Goal: Task Accomplishment & Management: Manage account settings

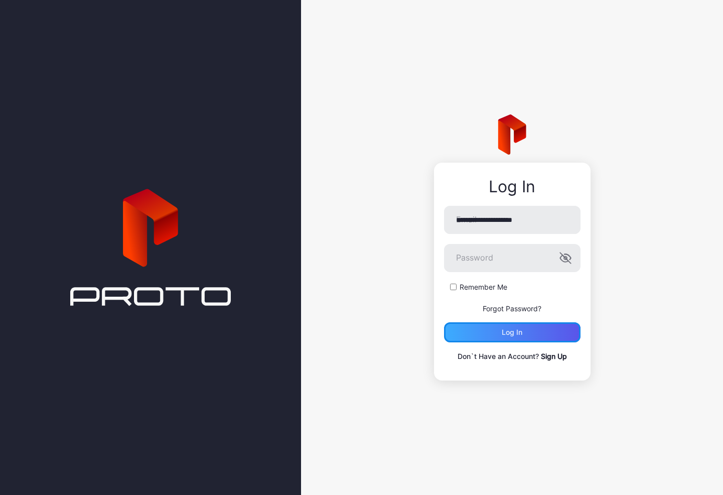
click at [519, 327] on div "Log in" at bounding box center [512, 332] width 136 height 20
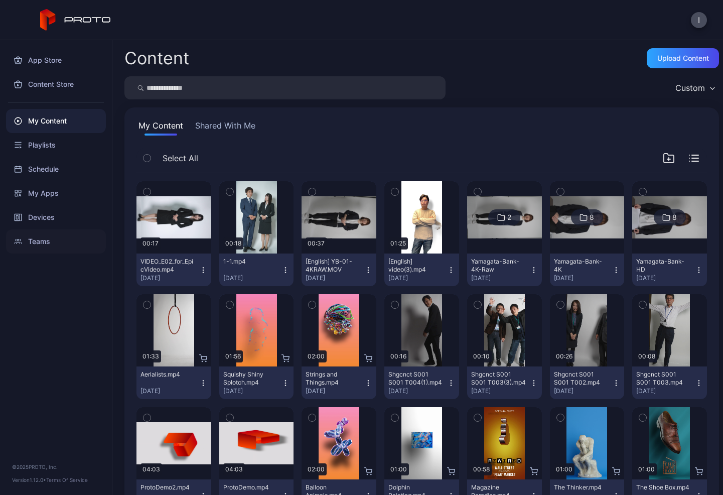
click at [40, 248] on div "Teams" at bounding box center [56, 241] width 100 height 24
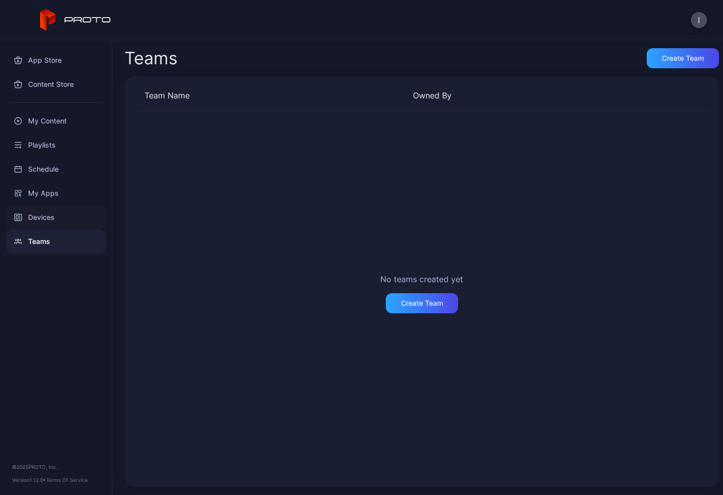
click at [42, 224] on div "Devices" at bounding box center [56, 217] width 100 height 24
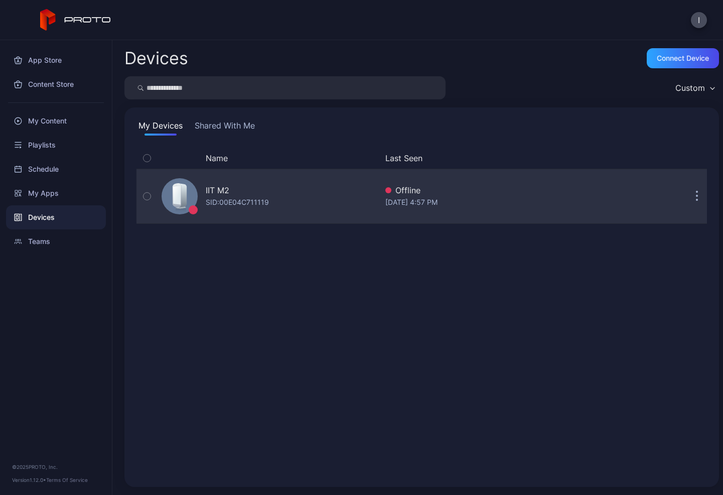
click at [687, 200] on button "button" at bounding box center [697, 196] width 20 height 20
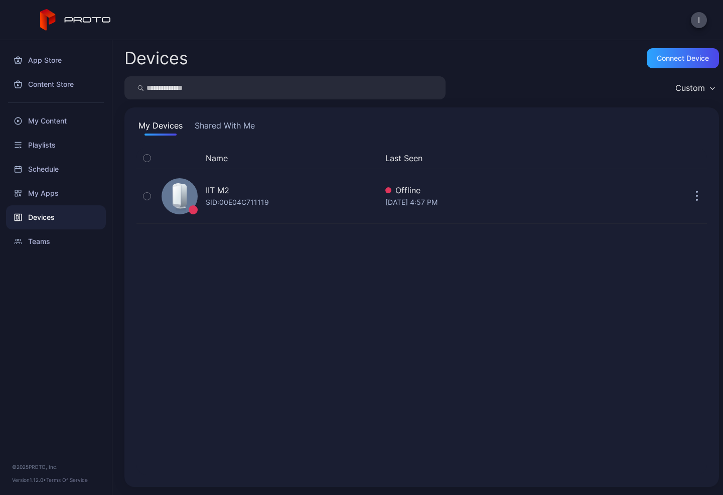
click at [644, 79] on div "Custom" at bounding box center [421, 87] width 594 height 23
click at [693, 21] on button "I" at bounding box center [699, 20] width 16 height 16
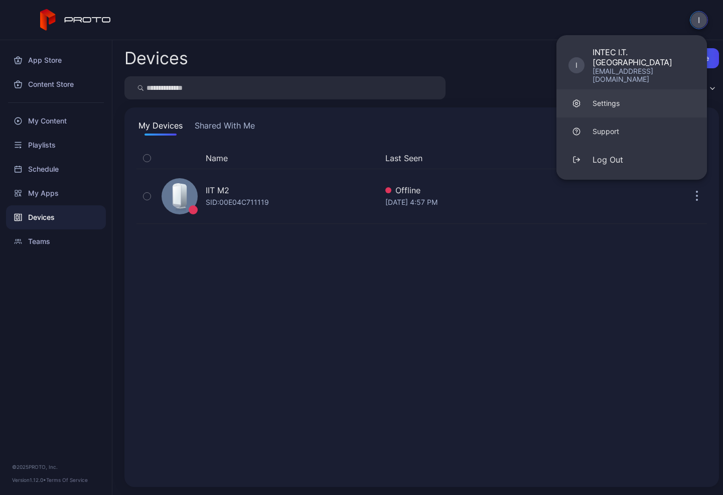
click at [614, 92] on link "Settings" at bounding box center [631, 103] width 150 height 28
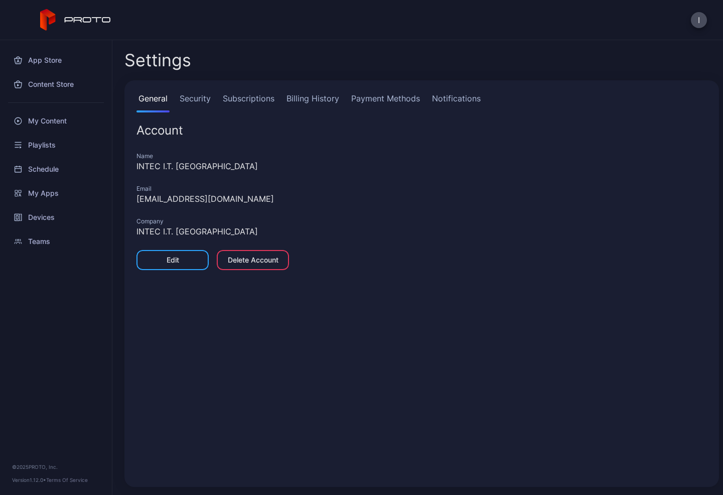
click at [204, 104] on link "Security" at bounding box center [195, 102] width 35 height 20
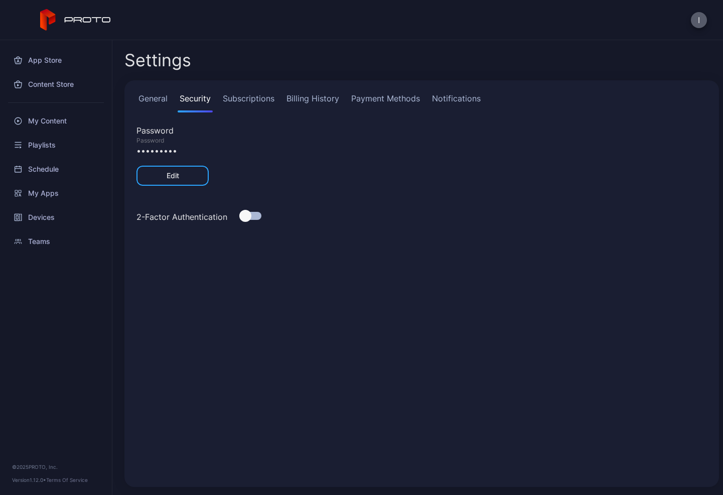
click at [699, 22] on button "I" at bounding box center [699, 20] width 16 height 16
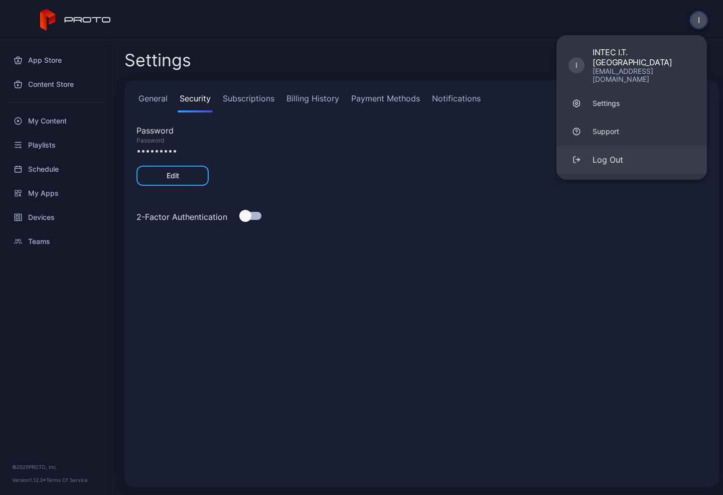
click at [615, 145] on button "Log Out" at bounding box center [631, 159] width 150 height 28
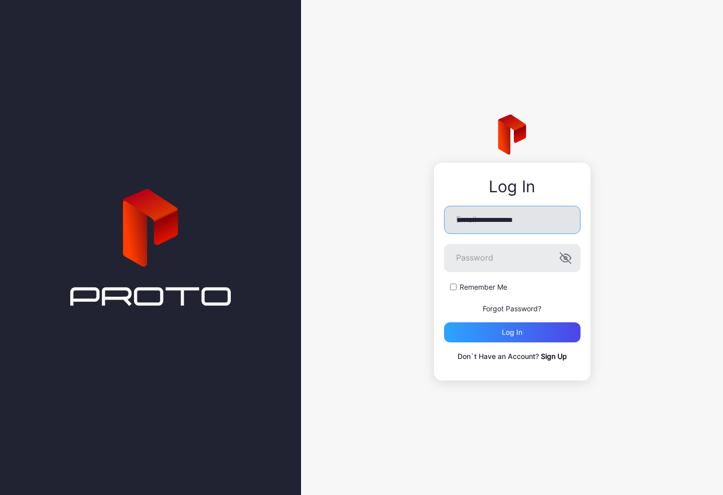
click at [508, 223] on input "**********" at bounding box center [512, 220] width 136 height 28
type input "**********"
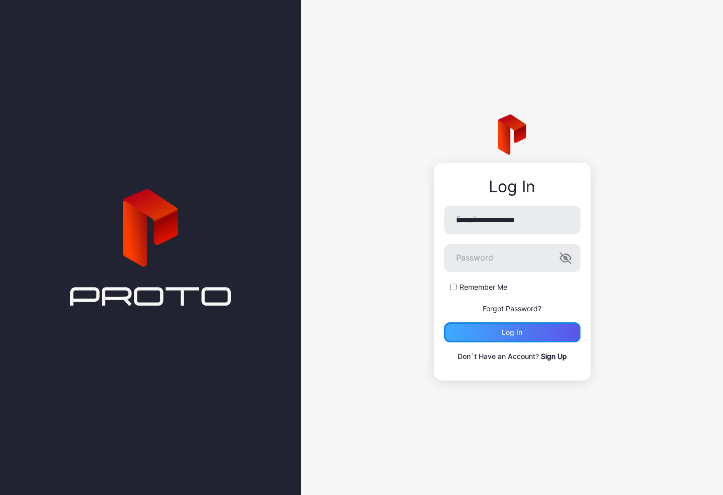
click at [501, 339] on div "Log in" at bounding box center [512, 332] width 136 height 20
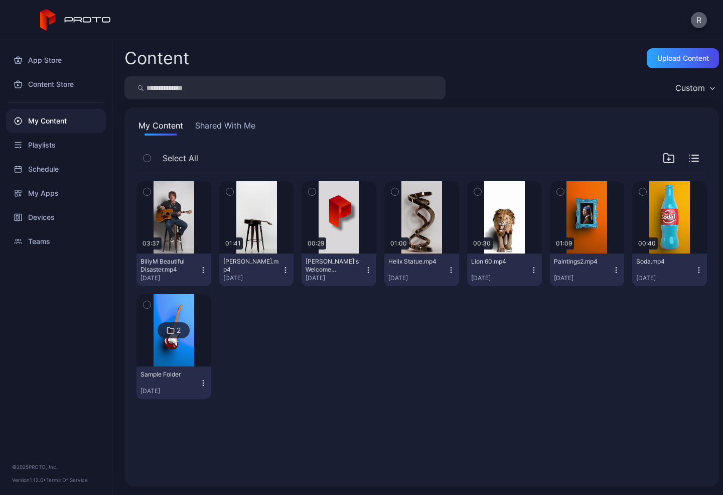
click at [704, 20] on button "R" at bounding box center [699, 20] width 16 height 16
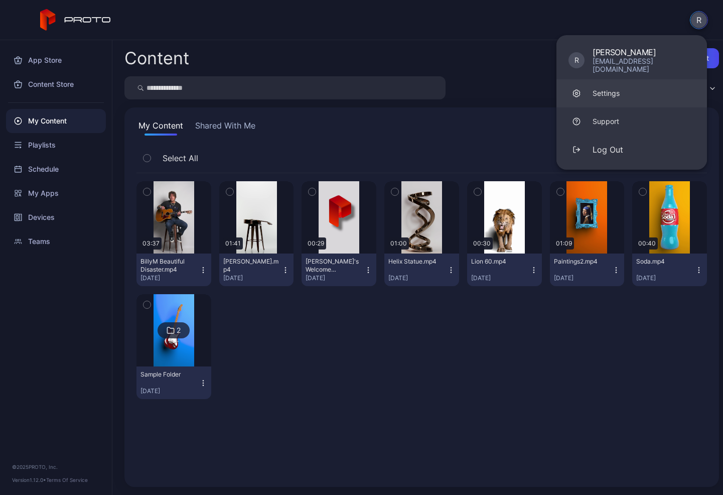
click at [614, 88] on div "Settings" at bounding box center [605, 93] width 27 height 10
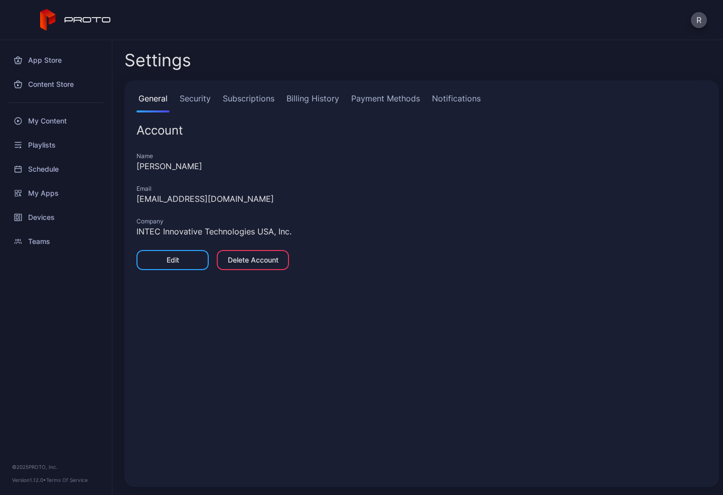
click at [204, 98] on link "Security" at bounding box center [195, 102] width 35 height 20
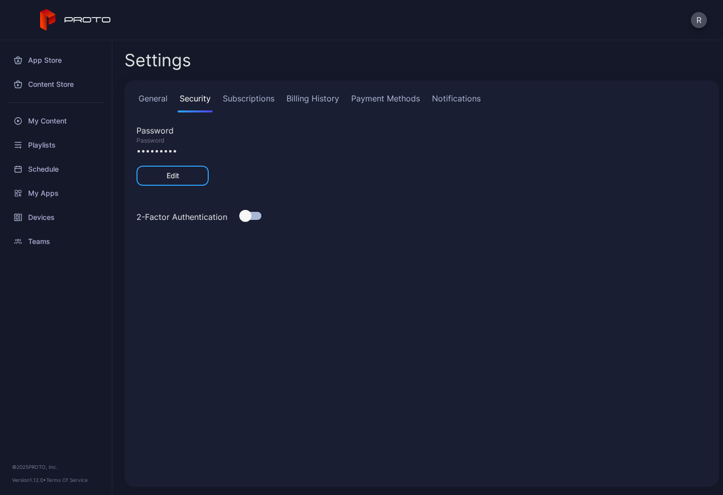
click at [246, 216] on div at bounding box center [245, 216] width 12 height 12
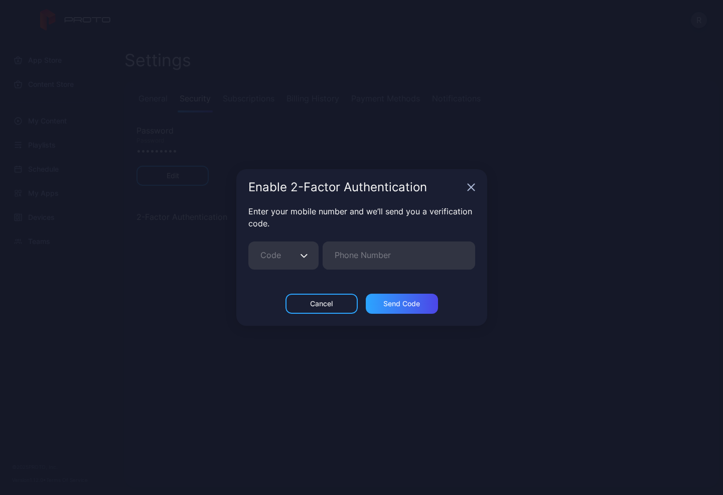
click at [301, 259] on button "Code" at bounding box center [304, 255] width 10 height 28
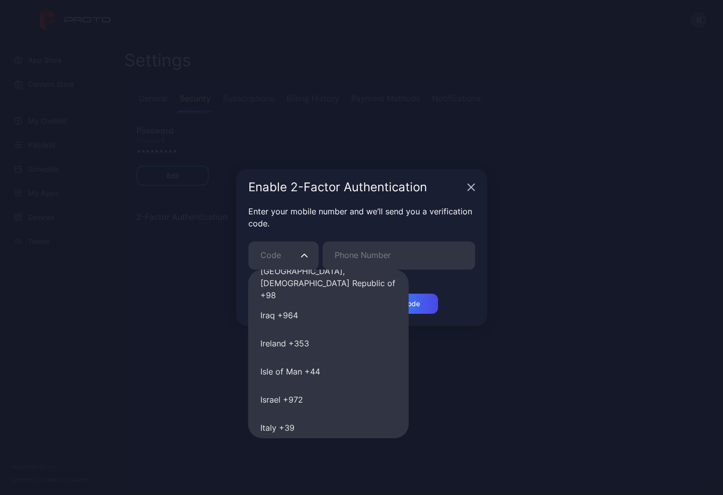
scroll to position [2647, 0]
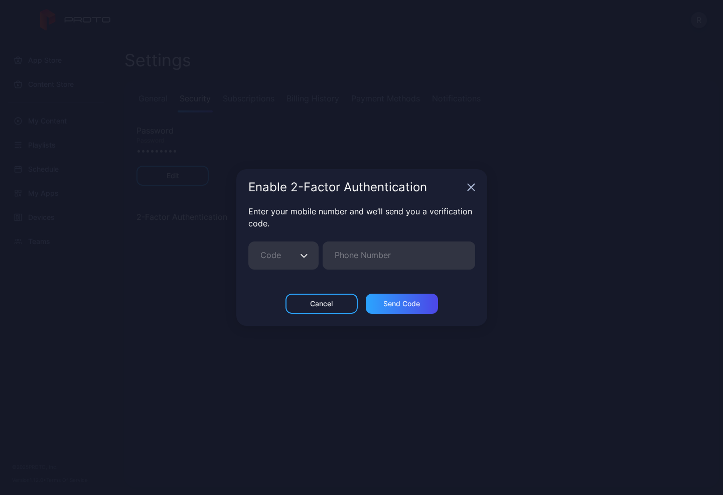
click at [191, 337] on div "Enable 2-Factor Authentication Enter your mobile number and we’ll send you a ve…" at bounding box center [361, 247] width 723 height 495
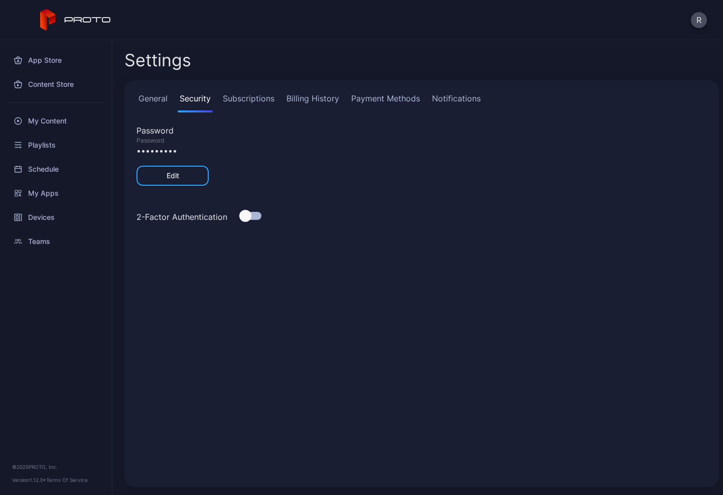
click at [244, 215] on div at bounding box center [245, 216] width 12 height 12
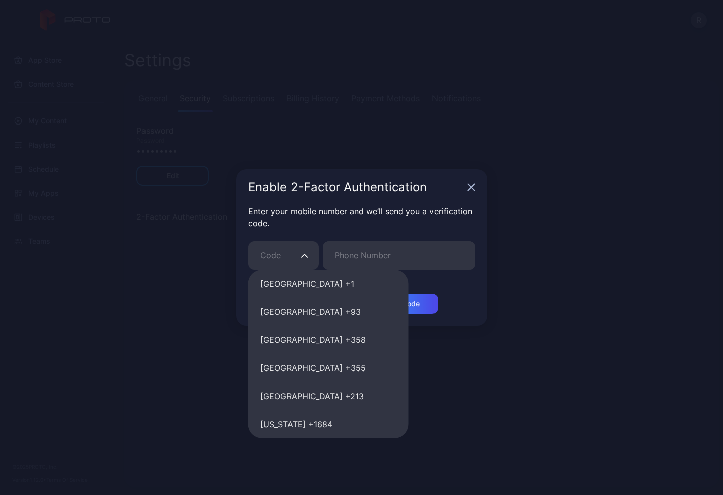
click at [313, 252] on input "Code" at bounding box center [283, 255] width 70 height 28
click at [295, 284] on button "[GEOGRAPHIC_DATA] +1" at bounding box center [328, 283] width 161 height 28
type input "**"
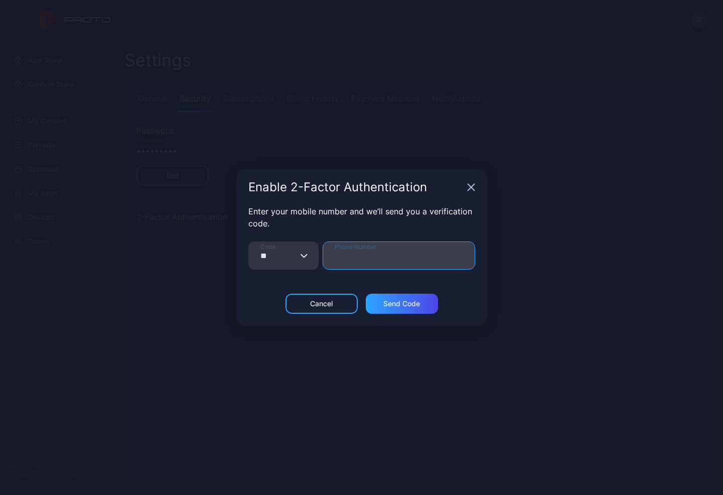
click at [361, 256] on input "Phone Number" at bounding box center [399, 255] width 152 height 28
type input "**********"
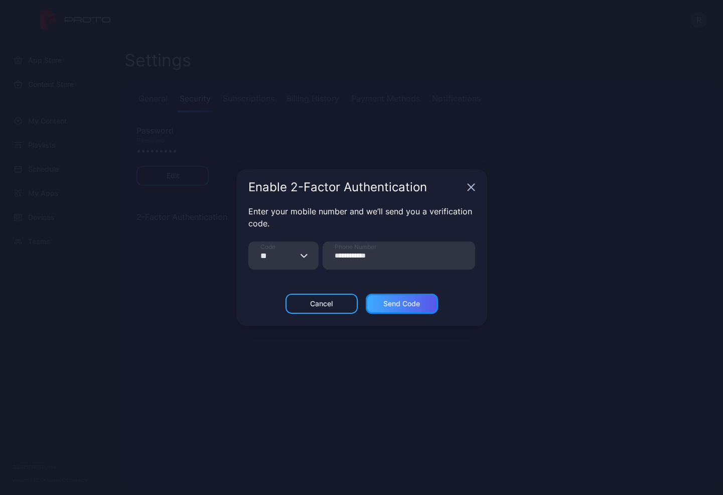
click at [407, 302] on div "Send Code" at bounding box center [401, 303] width 37 height 8
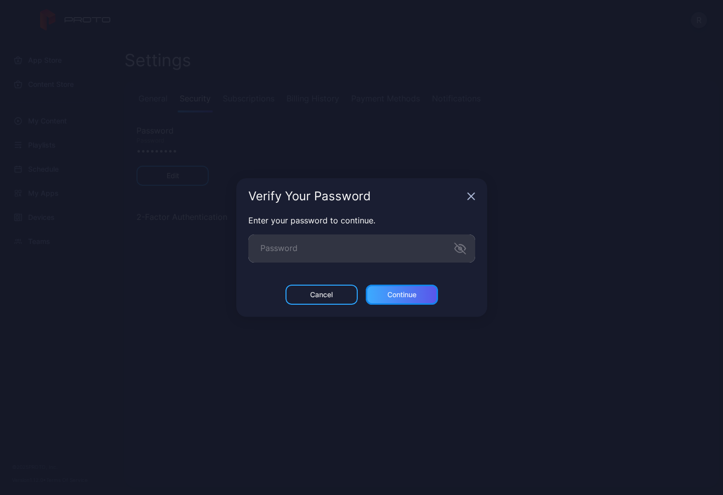
click at [388, 297] on div "Continue" at bounding box center [401, 294] width 29 height 8
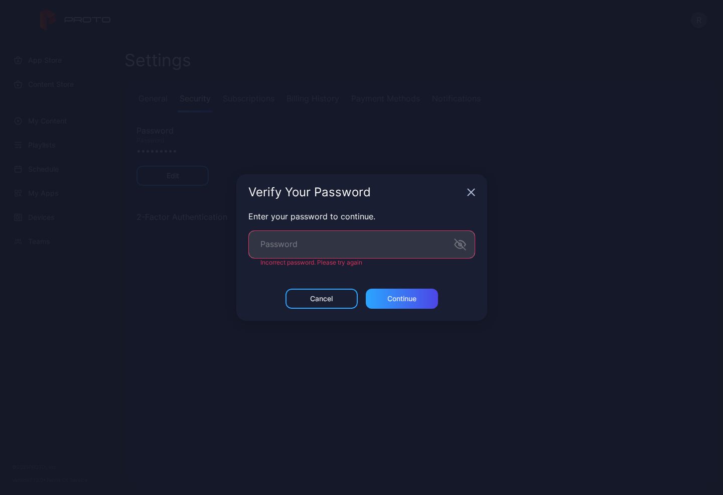
click at [414, 215] on div "Enter your password to continue." at bounding box center [361, 216] width 227 height 12
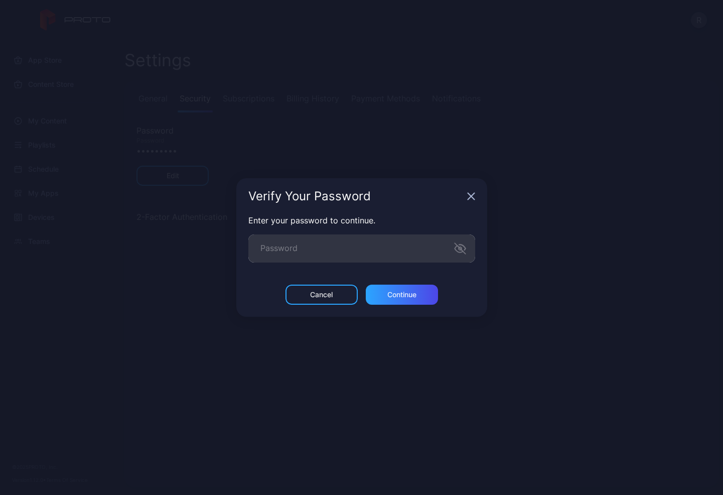
click at [219, 277] on div "Verify Your Password Enter your password to continue. Password Cancel Continue" at bounding box center [361, 247] width 723 height 495
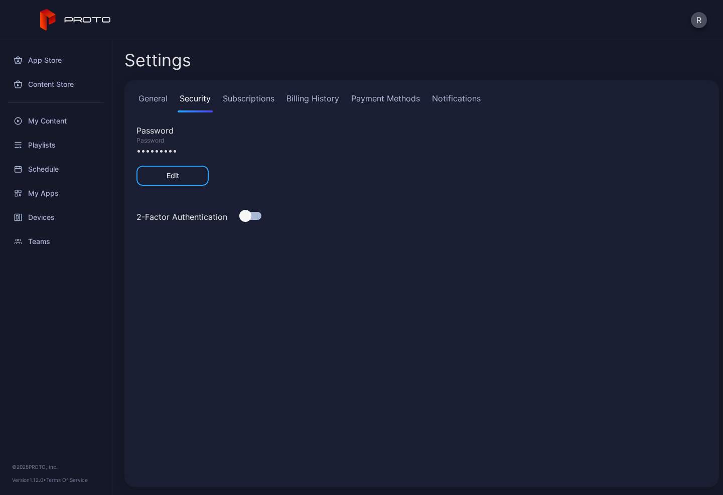
click at [170, 153] on div "•••••••••" at bounding box center [421, 150] width 570 height 12
click at [249, 218] on div at bounding box center [245, 216] width 12 height 12
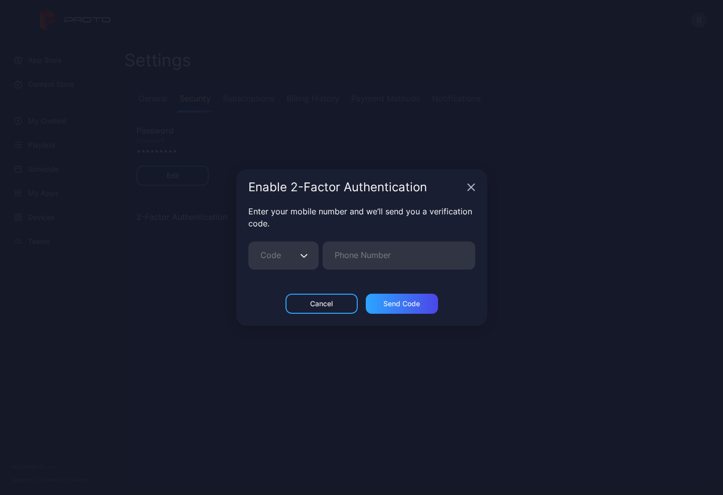
click at [294, 251] on input "Code" at bounding box center [283, 255] width 70 height 28
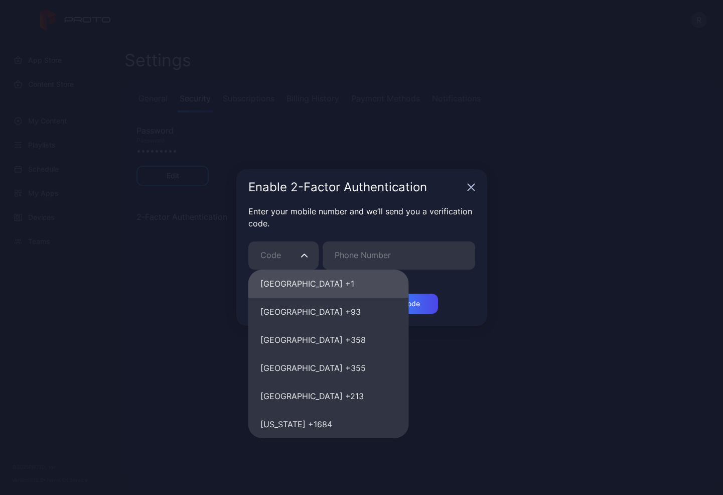
click at [301, 281] on button "[GEOGRAPHIC_DATA] +1" at bounding box center [328, 283] width 161 height 28
type input "**"
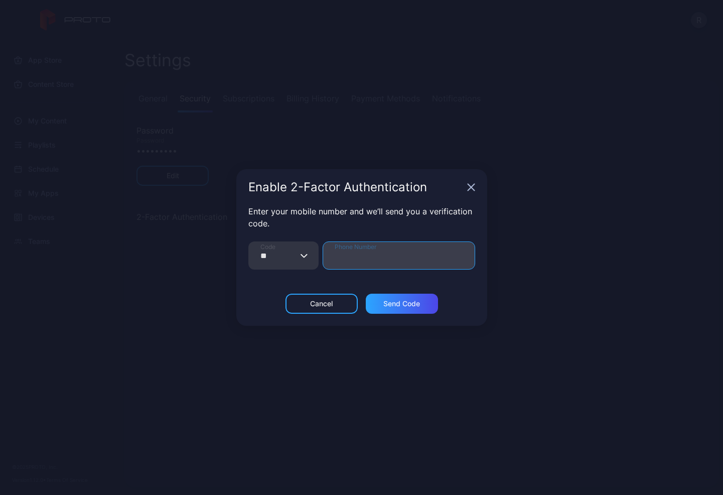
click at [349, 256] on input "Phone Number" at bounding box center [399, 255] width 152 height 28
type input "**********"
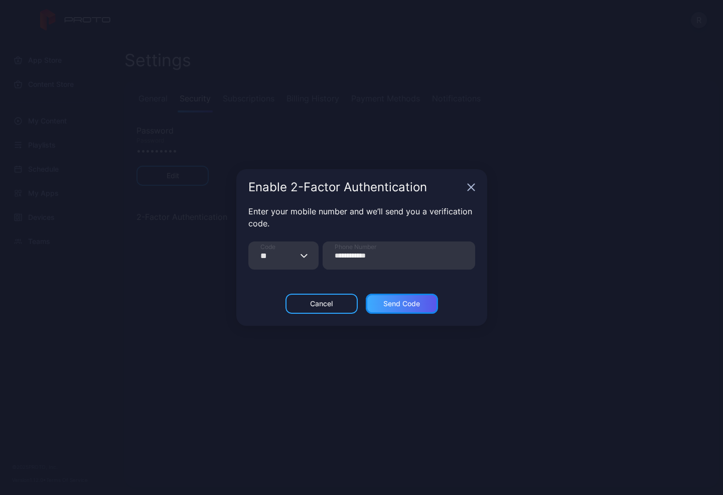
click at [401, 301] on div "Send Code" at bounding box center [401, 303] width 37 height 8
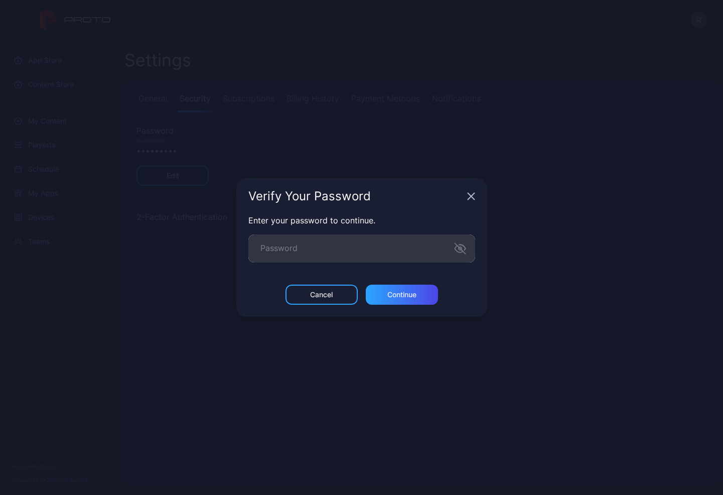
click at [193, 270] on div "Verify Your Password Enter your password to continue. Password Cancel Continue" at bounding box center [361, 247] width 723 height 495
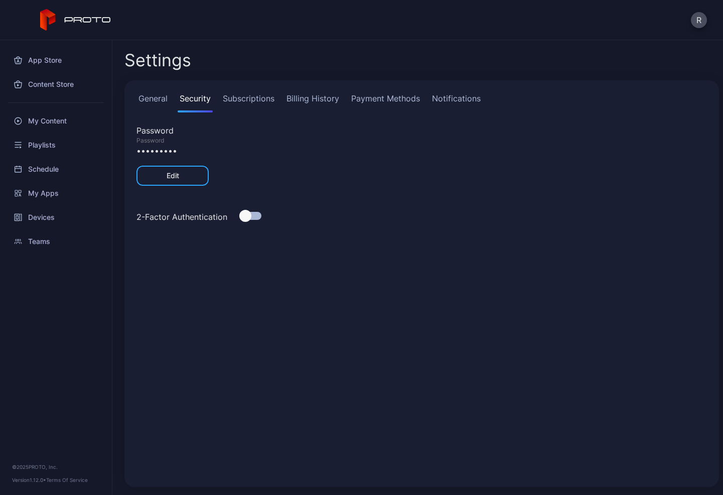
click at [247, 213] on div at bounding box center [245, 216] width 12 height 12
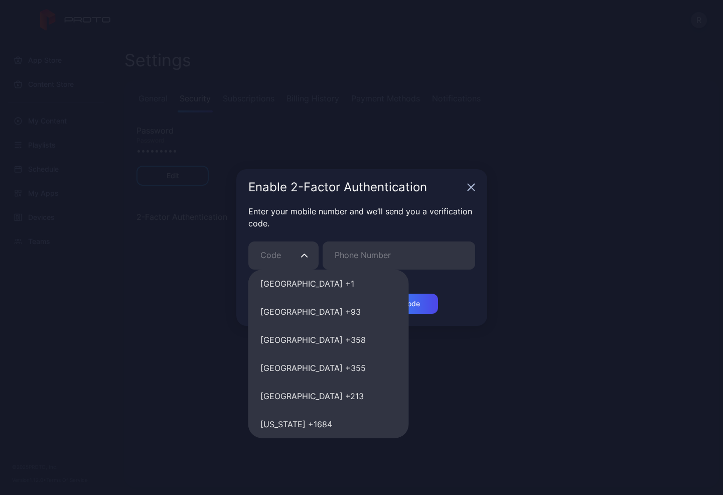
click at [316, 254] on input "Code" at bounding box center [283, 255] width 70 height 28
click at [302, 287] on button "[GEOGRAPHIC_DATA] +1" at bounding box center [328, 283] width 161 height 28
type input "**"
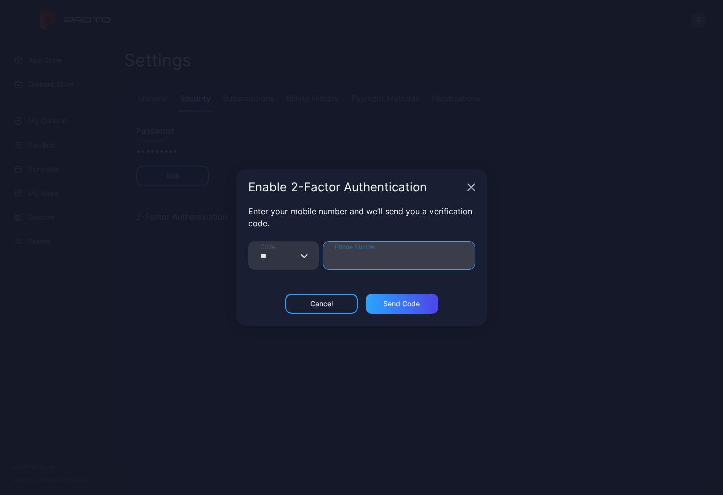
click at [370, 262] on input "Phone Number" at bounding box center [399, 255] width 152 height 28
type input "**********"
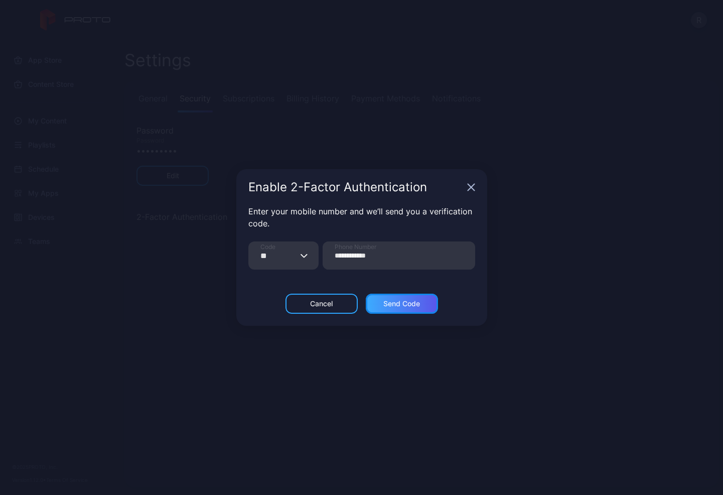
click at [400, 307] on div "Send Code" at bounding box center [401, 303] width 37 height 8
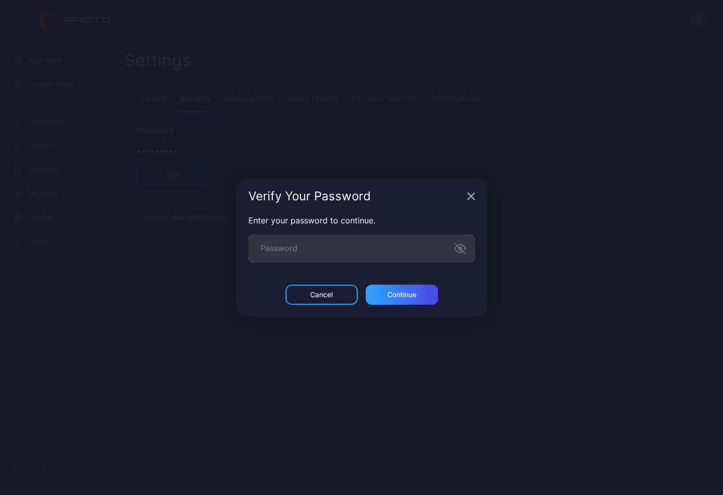
click at [119, 313] on div "Verify Your Password Enter your password to continue. Password Cancel Continue" at bounding box center [361, 247] width 723 height 495
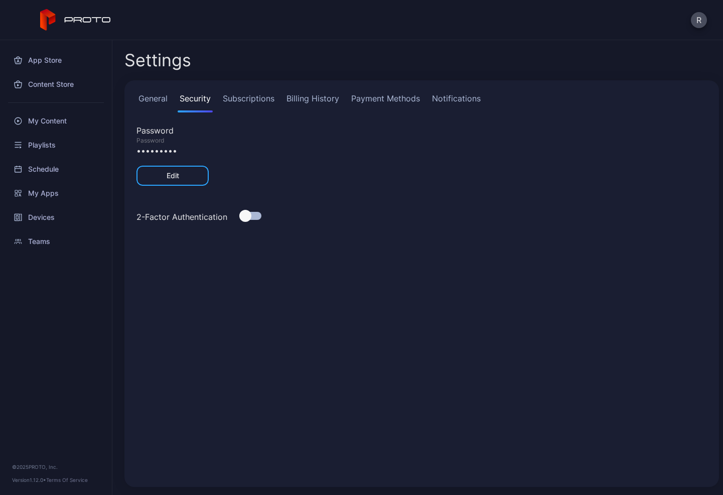
click at [160, 146] on div "•••••••••" at bounding box center [421, 150] width 570 height 12
click at [162, 149] on div "•••••••••" at bounding box center [421, 150] width 570 height 12
click at [239, 215] on div at bounding box center [245, 216] width 12 height 12
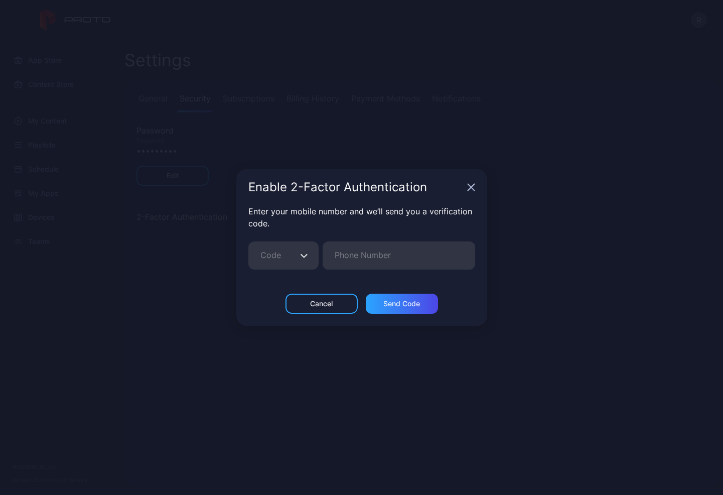
click at [305, 267] on button "Code" at bounding box center [304, 255] width 10 height 28
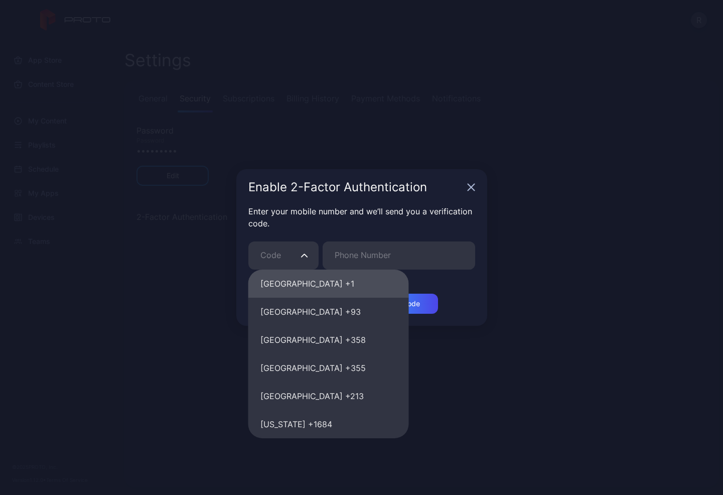
click at [294, 279] on button "[GEOGRAPHIC_DATA] +1" at bounding box center [328, 283] width 161 height 28
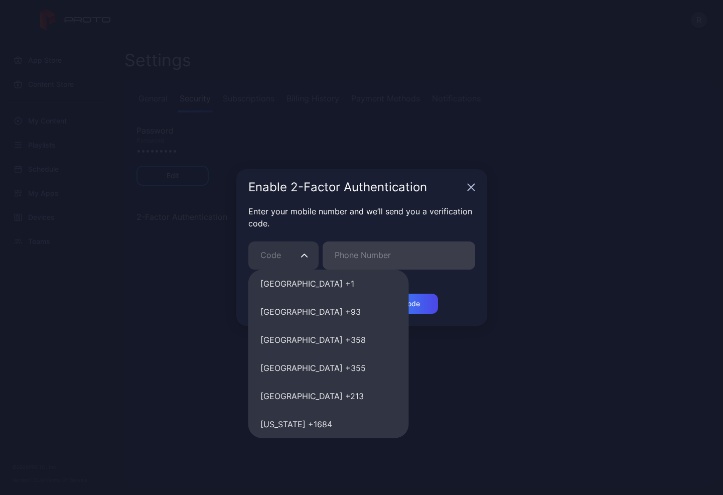
type input "**"
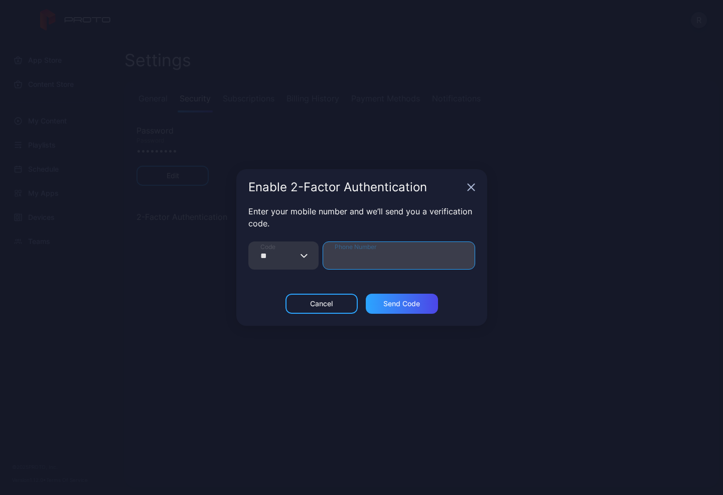
click at [353, 257] on input "Phone Number" at bounding box center [399, 255] width 152 height 28
type input "**********"
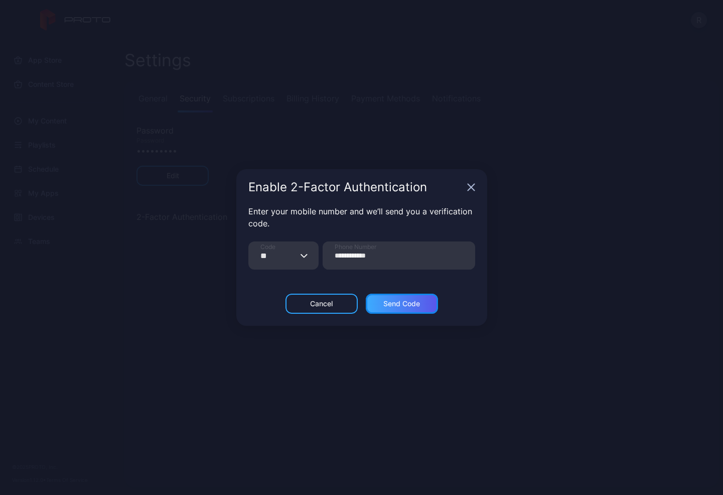
click at [398, 298] on div "Send Code" at bounding box center [402, 303] width 72 height 20
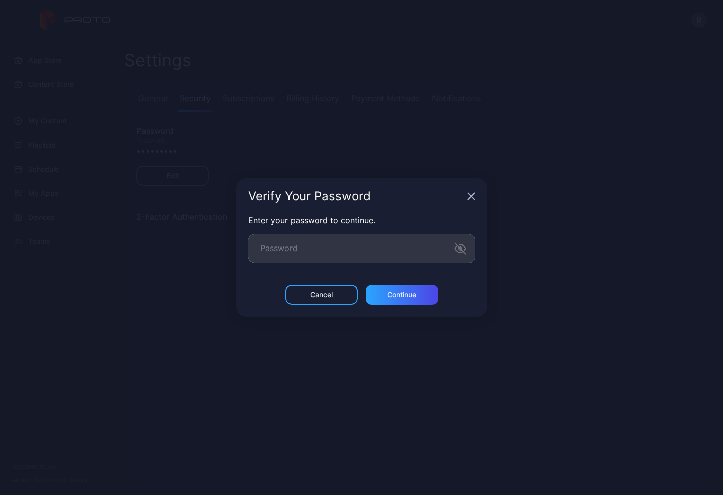
click at [187, 234] on div "Verify Your Password Enter your password to continue. Password Cancel Continue" at bounding box center [361, 247] width 723 height 495
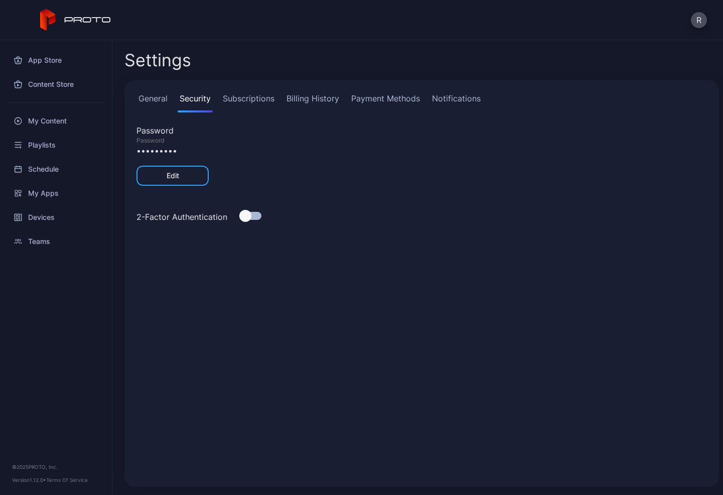
click at [256, 214] on div at bounding box center [250, 216] width 22 height 8
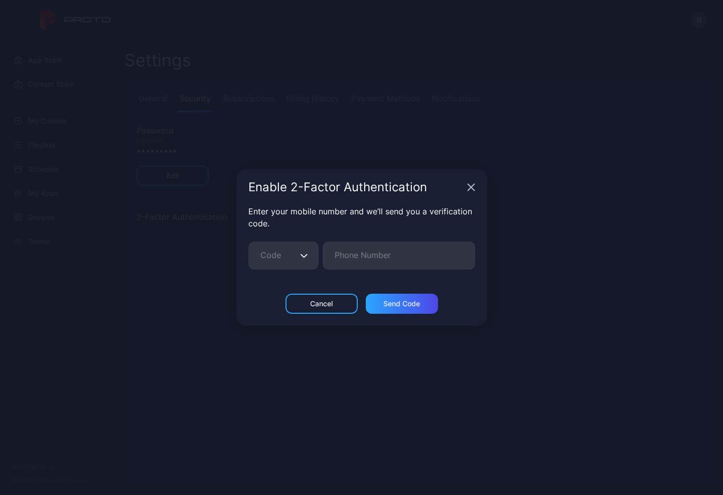
drag, startPoint x: 475, startPoint y: 192, endPoint x: 345, endPoint y: 73, distance: 176.1
click at [474, 191] on div "Enable 2-Factor Authentication" at bounding box center [361, 187] width 251 height 36
click at [464, 184] on div "Enable 2-Factor Authentication" at bounding box center [361, 187] width 251 height 36
click at [471, 193] on div "Enable 2-Factor Authentication" at bounding box center [361, 187] width 251 height 36
click at [471, 191] on icon "button" at bounding box center [471, 187] width 8 height 8
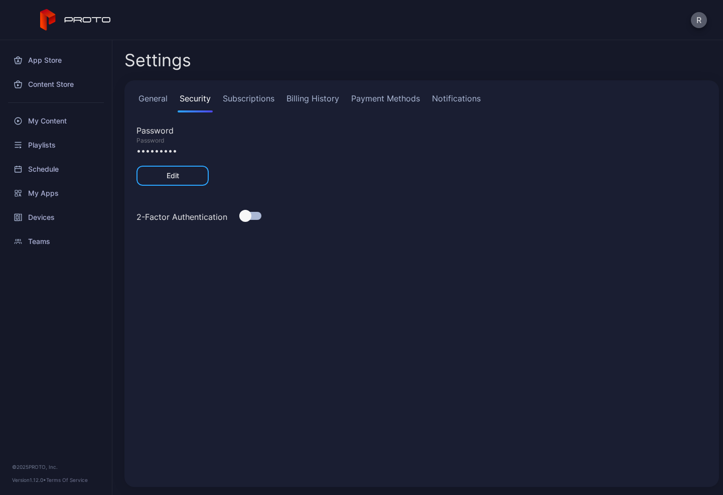
click at [702, 23] on button "R" at bounding box center [699, 20] width 16 height 16
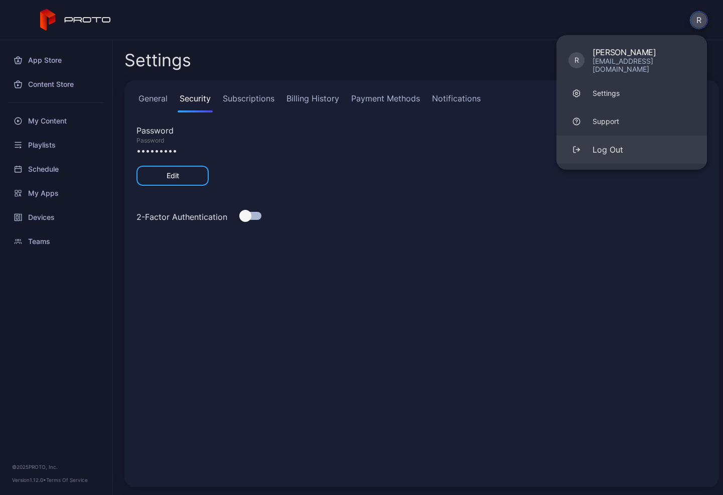
click at [632, 141] on button "Log Out" at bounding box center [631, 149] width 150 height 28
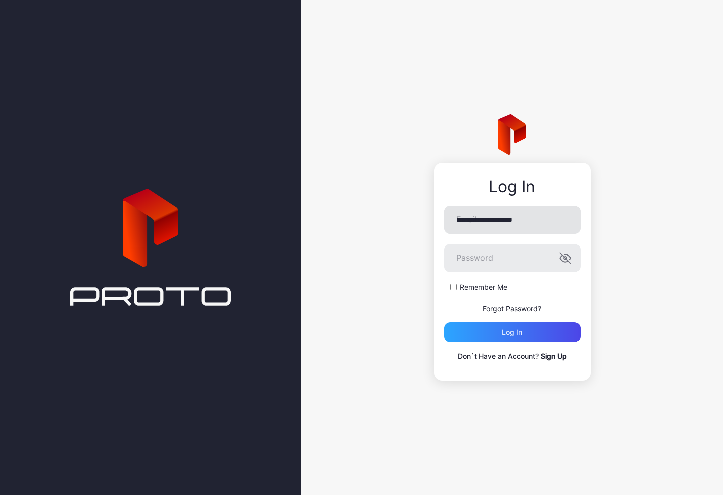
type input "**********"
click at [518, 328] on div "Log in" at bounding box center [512, 332] width 21 height 8
